Goal: Task Accomplishment & Management: Use online tool/utility

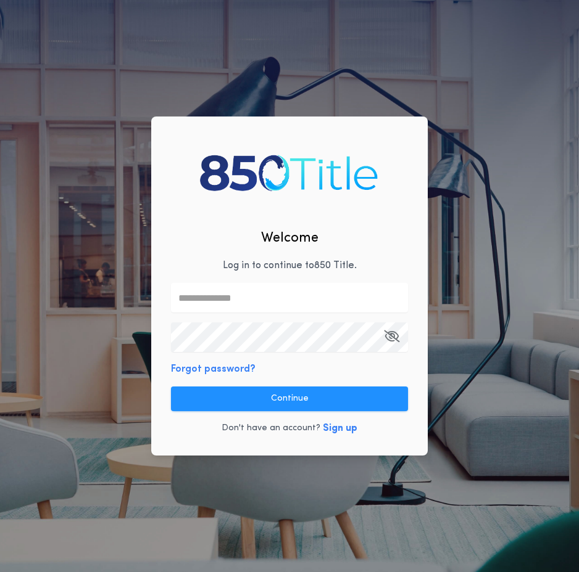
click at [271, 300] on input "text" at bounding box center [289, 298] width 237 height 30
click at [247, 298] on input "text" at bounding box center [289, 298] width 237 height 30
click at [247, 299] on input "text" at bounding box center [289, 298] width 237 height 30
type input "**********"
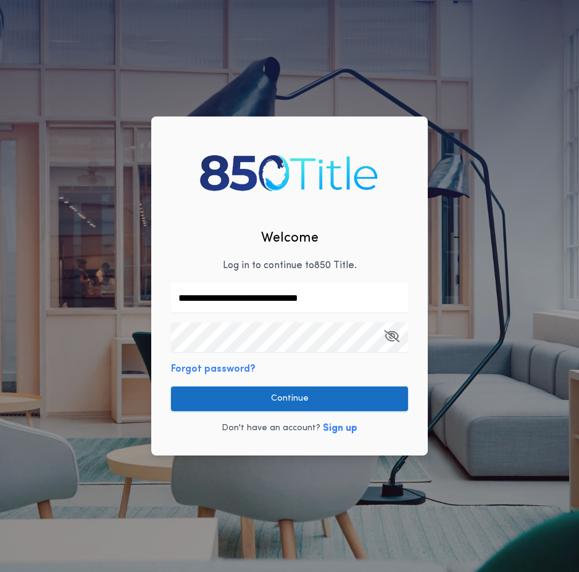
click at [278, 405] on button "Continue" at bounding box center [289, 399] width 237 height 25
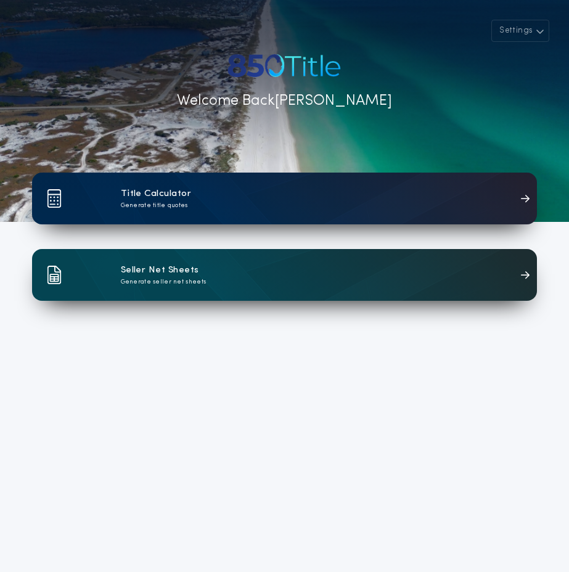
click at [208, 202] on div "Title Calculator Generate title quotes" at bounding box center [284, 199] width 505 height 52
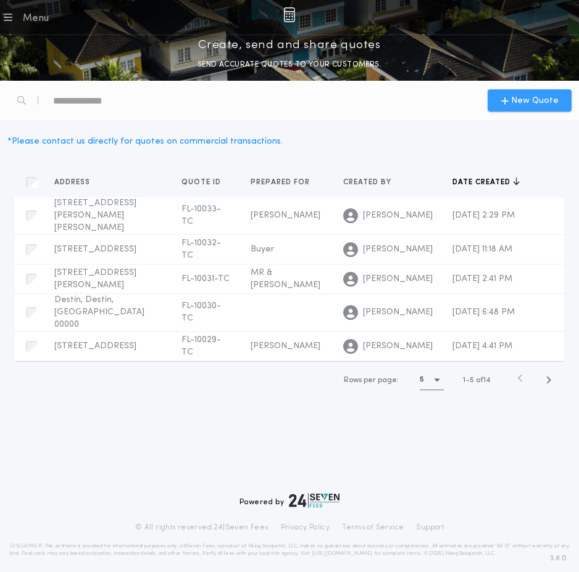
click at [537, 102] on span "New Quote" at bounding box center [534, 100] width 47 height 13
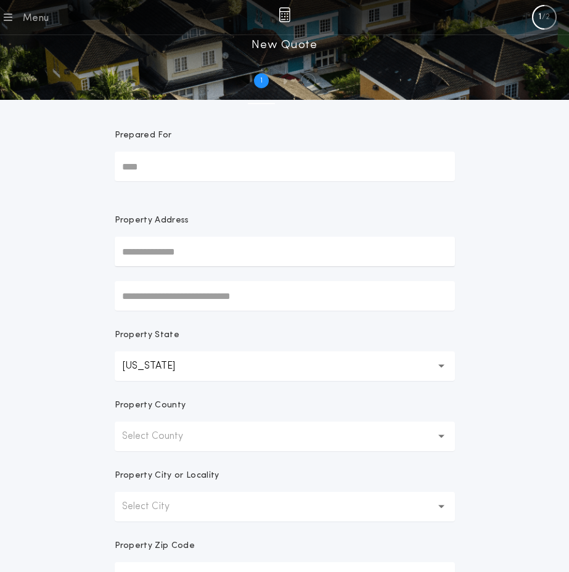
click at [196, 173] on input "Prepared For" at bounding box center [285, 167] width 340 height 30
type input "*****"
click at [189, 255] on input "text" at bounding box center [285, 252] width 340 height 30
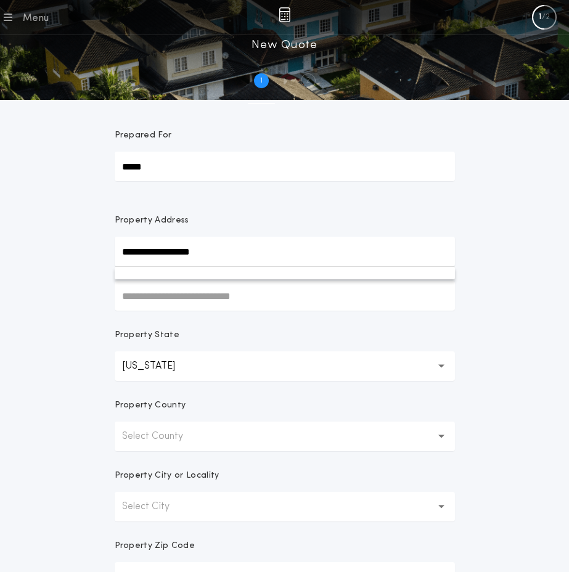
type input "**********"
click at [212, 449] on button "Select County" at bounding box center [285, 437] width 340 height 30
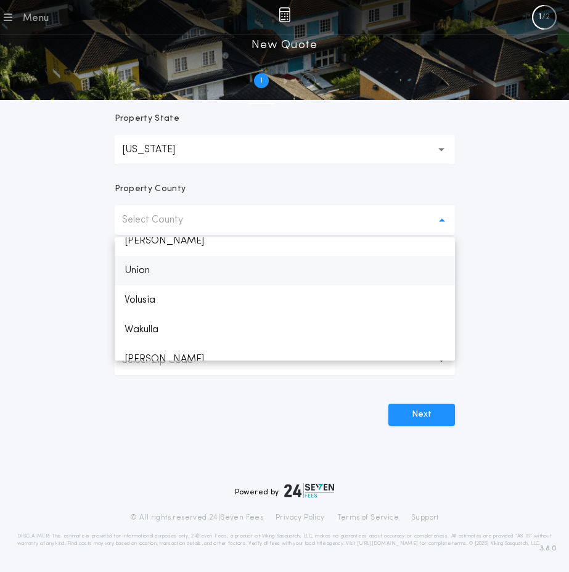
scroll to position [1860, 0]
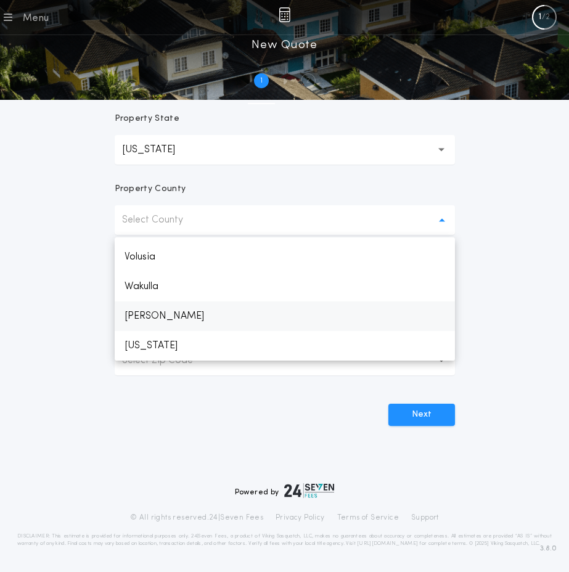
click at [171, 304] on p "[PERSON_NAME]" at bounding box center [285, 317] width 340 height 30
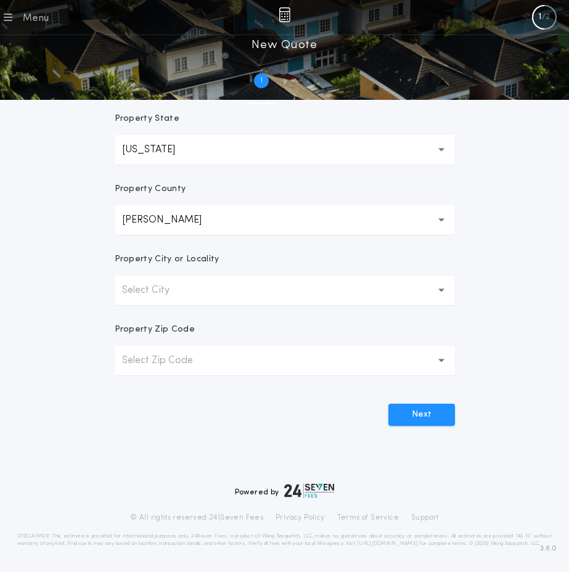
click at [183, 292] on button "Select City" at bounding box center [285, 291] width 340 height 30
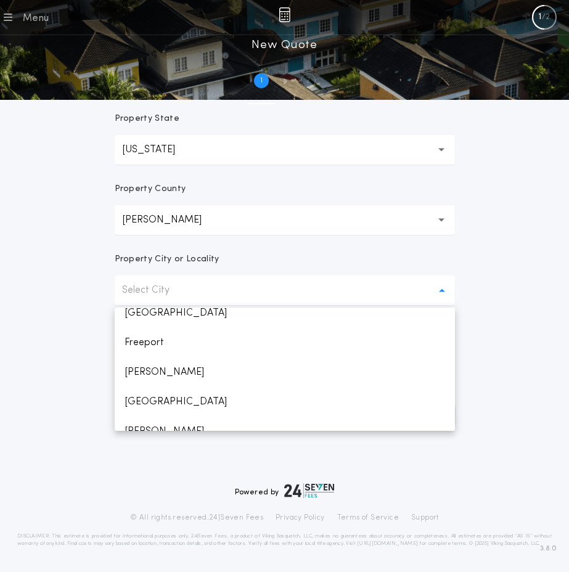
scroll to position [550, 0]
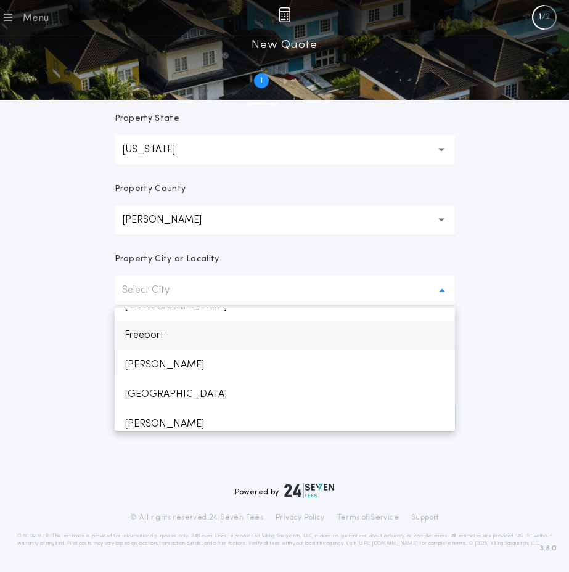
click at [158, 326] on p "Freeport" at bounding box center [285, 336] width 340 height 30
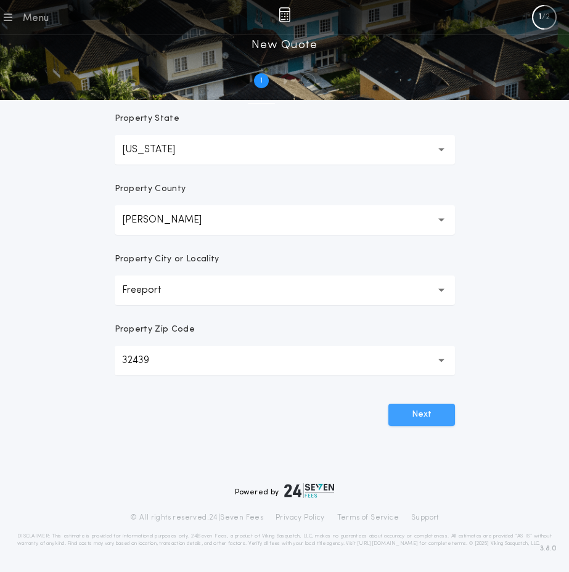
click at [432, 408] on button "Next" at bounding box center [422, 415] width 67 height 22
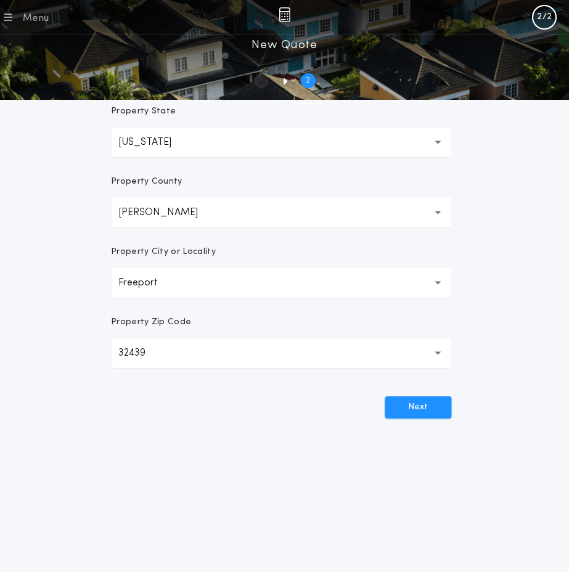
scroll to position [0, 0]
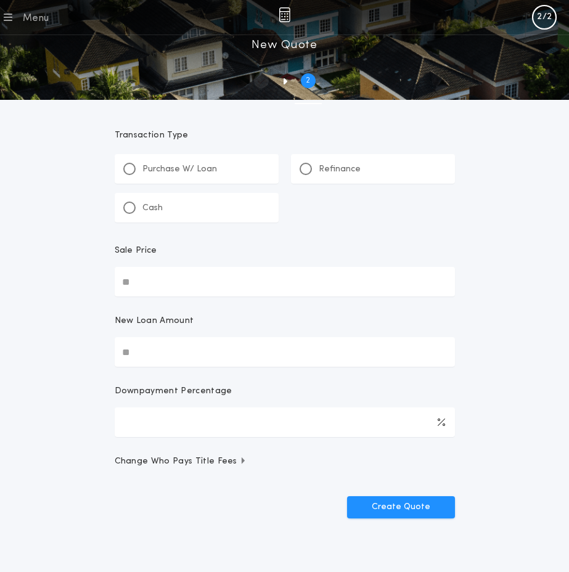
click at [124, 208] on div at bounding box center [129, 208] width 12 height 12
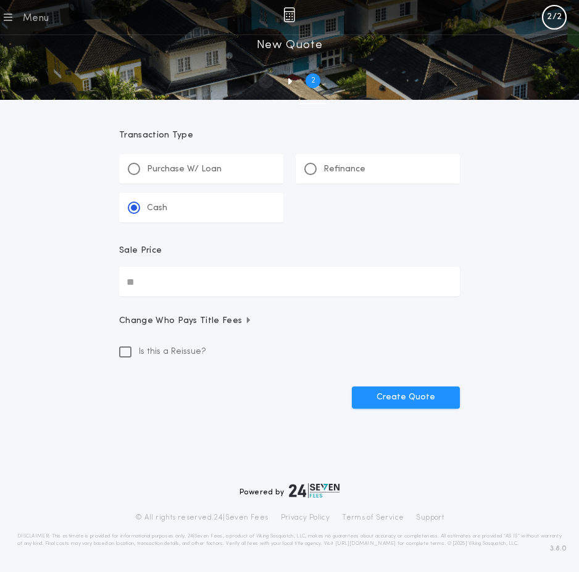
click at [197, 276] on input "Sale Price" at bounding box center [289, 282] width 340 height 30
type input "********"
click at [410, 400] on button "Create Quote" at bounding box center [406, 398] width 108 height 22
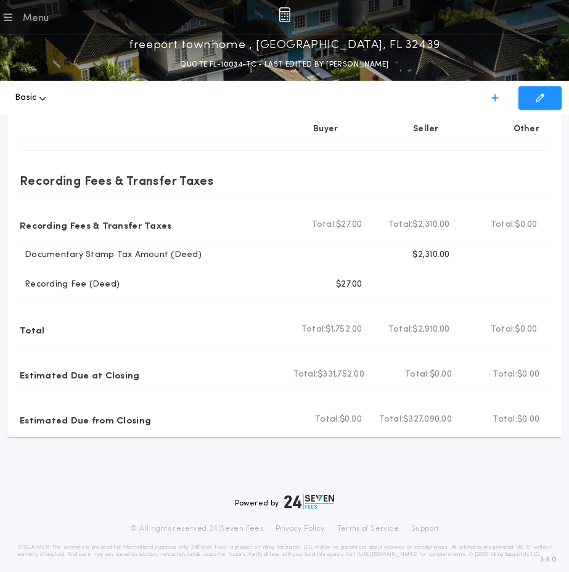
scroll to position [204, 0]
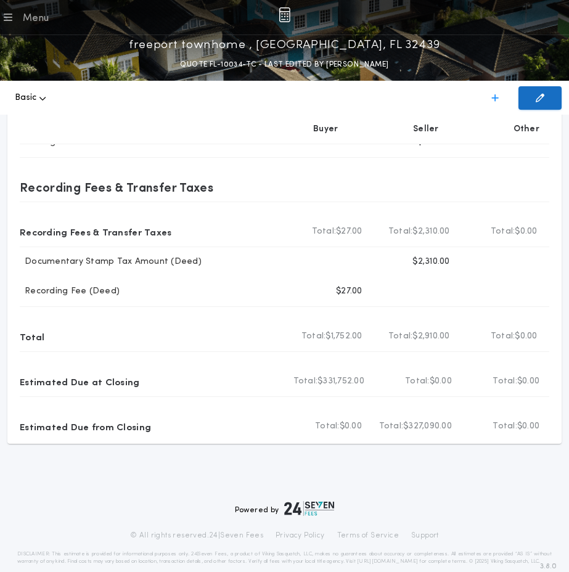
click at [535, 99] on button "Edit Quote" at bounding box center [540, 97] width 43 height 23
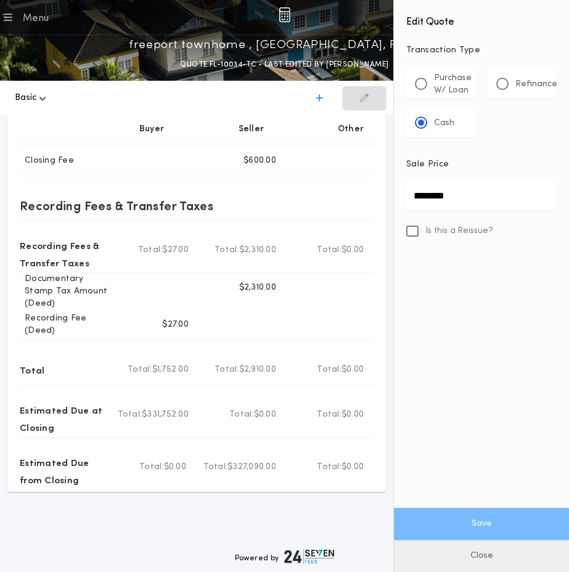
click at [487, 557] on button "Close" at bounding box center [481, 556] width 175 height 32
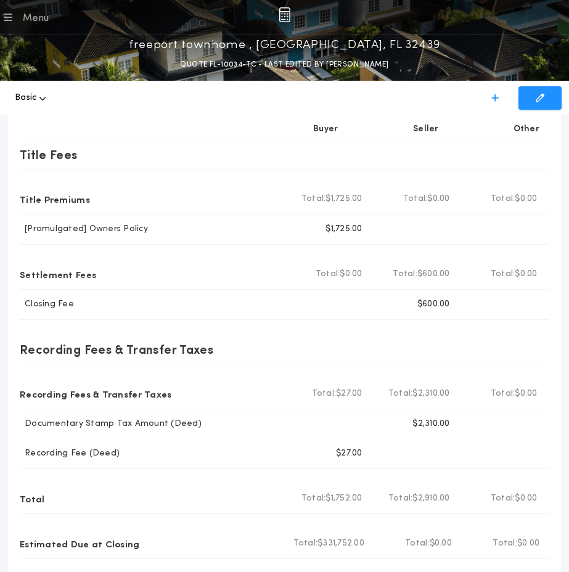
scroll to position [0, 0]
